Goal: Transaction & Acquisition: Book appointment/travel/reservation

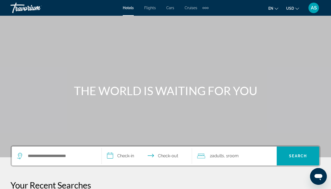
click at [315, 9] on span "AS" at bounding box center [313, 7] width 6 height 5
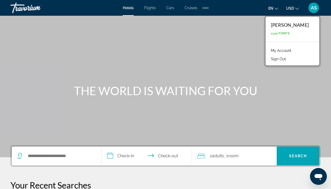
click at [277, 50] on link "My Account" at bounding box center [281, 50] width 26 height 7
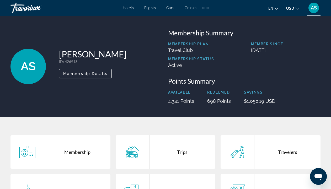
scroll to position [7, 0]
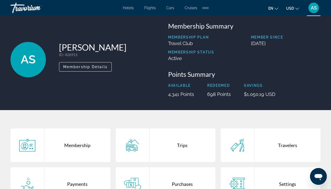
click at [182, 143] on div "Trips" at bounding box center [182, 145] width 66 height 34
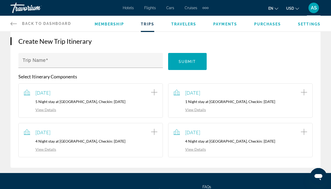
scroll to position [56, 0]
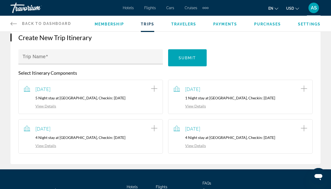
click at [314, 6] on span "AS" at bounding box center [313, 7] width 6 height 5
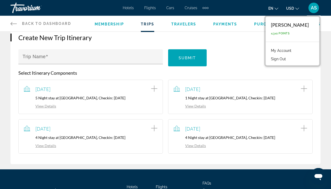
click at [129, 9] on span "Hotels" at bounding box center [128, 8] width 11 height 4
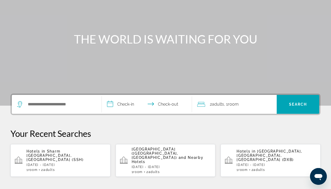
scroll to position [71, 0]
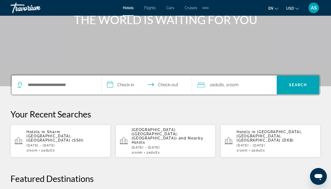
click at [257, 132] on span "[GEOGRAPHIC_DATA], [GEOGRAPHIC_DATA], [GEOGRAPHIC_DATA] (DXB)" at bounding box center [269, 136] width 66 height 13
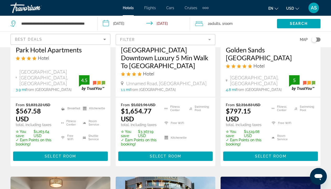
scroll to position [111, 0]
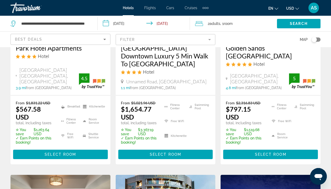
click at [105, 24] on input "**********" at bounding box center [144, 24] width 94 height 17
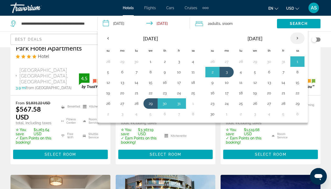
click at [297, 40] on th "Next month" at bounding box center [297, 38] width 14 height 12
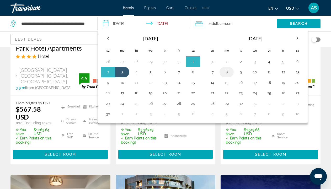
click at [228, 73] on button "8" at bounding box center [226, 71] width 8 height 7
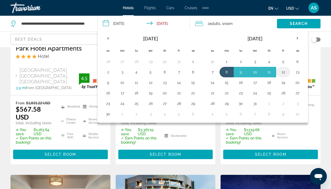
click at [283, 73] on button "12" at bounding box center [283, 71] width 8 height 7
type input "**********"
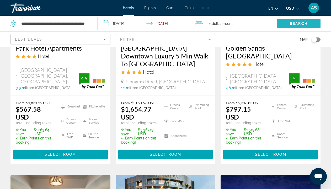
click at [300, 23] on span "Search" at bounding box center [299, 23] width 18 height 4
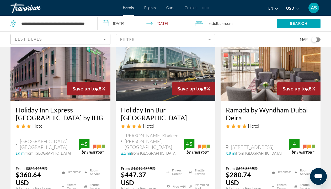
scroll to position [317, 0]
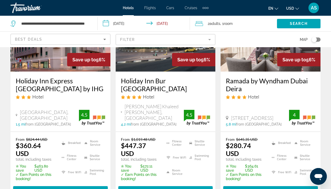
click at [263, 77] on h3 "Ramada by Wyndham Dubai Deira" at bounding box center [270, 85] width 89 height 16
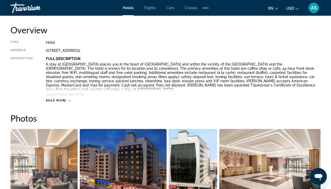
scroll to position [235, 0]
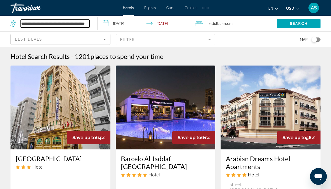
click at [87, 25] on input "**********" at bounding box center [55, 24] width 69 height 8
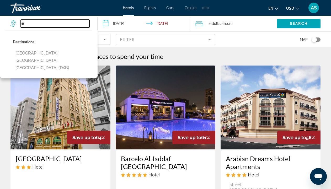
type input "*"
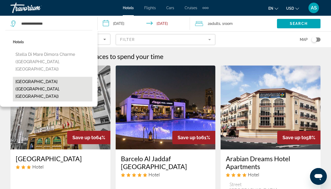
click at [61, 77] on button "[GEOGRAPHIC_DATA] ([GEOGRAPHIC_DATA], [GEOGRAPHIC_DATA])" at bounding box center [52, 89] width 79 height 25
type input "**********"
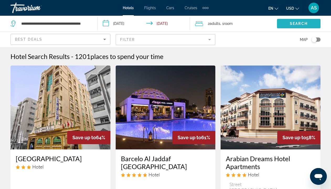
click at [292, 24] on span "Search" at bounding box center [299, 23] width 18 height 4
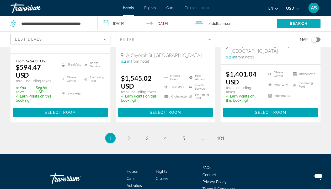
scroll to position [806, 0]
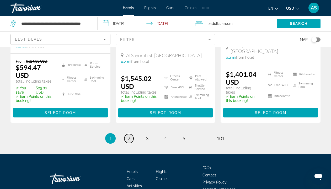
click at [129, 135] on span "2" at bounding box center [128, 138] width 3 height 6
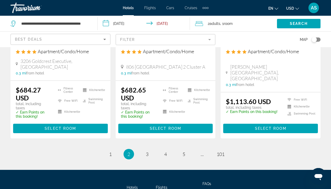
scroll to position [761, 0]
